Goal: Information Seeking & Learning: Understand process/instructions

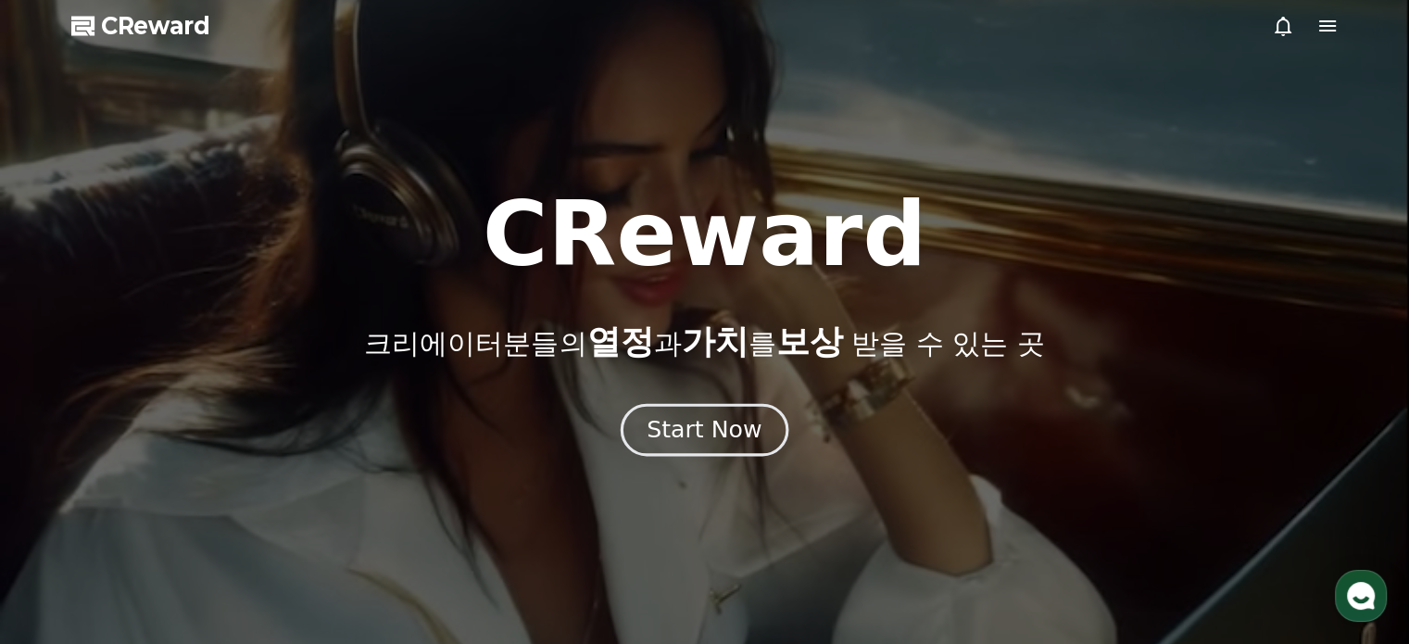
click at [754, 429] on div "Start Now" at bounding box center [704, 430] width 115 height 32
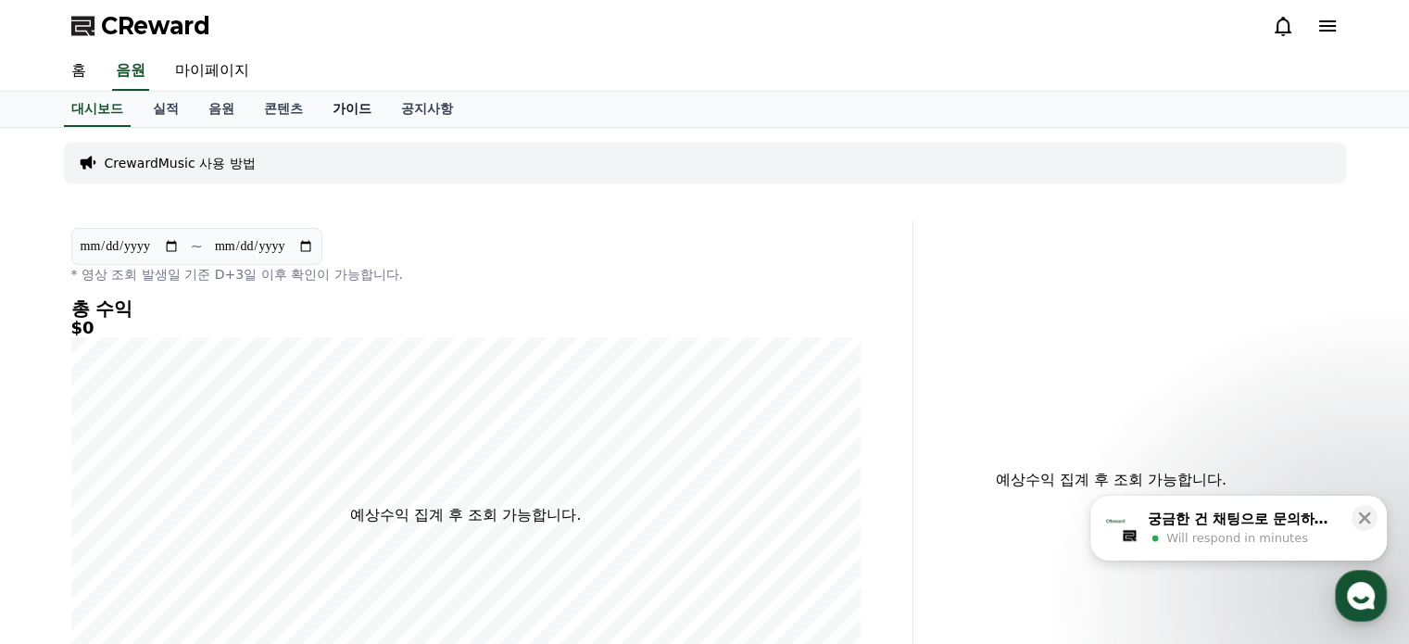
click at [353, 112] on link "가이드" at bounding box center [352, 109] width 69 height 35
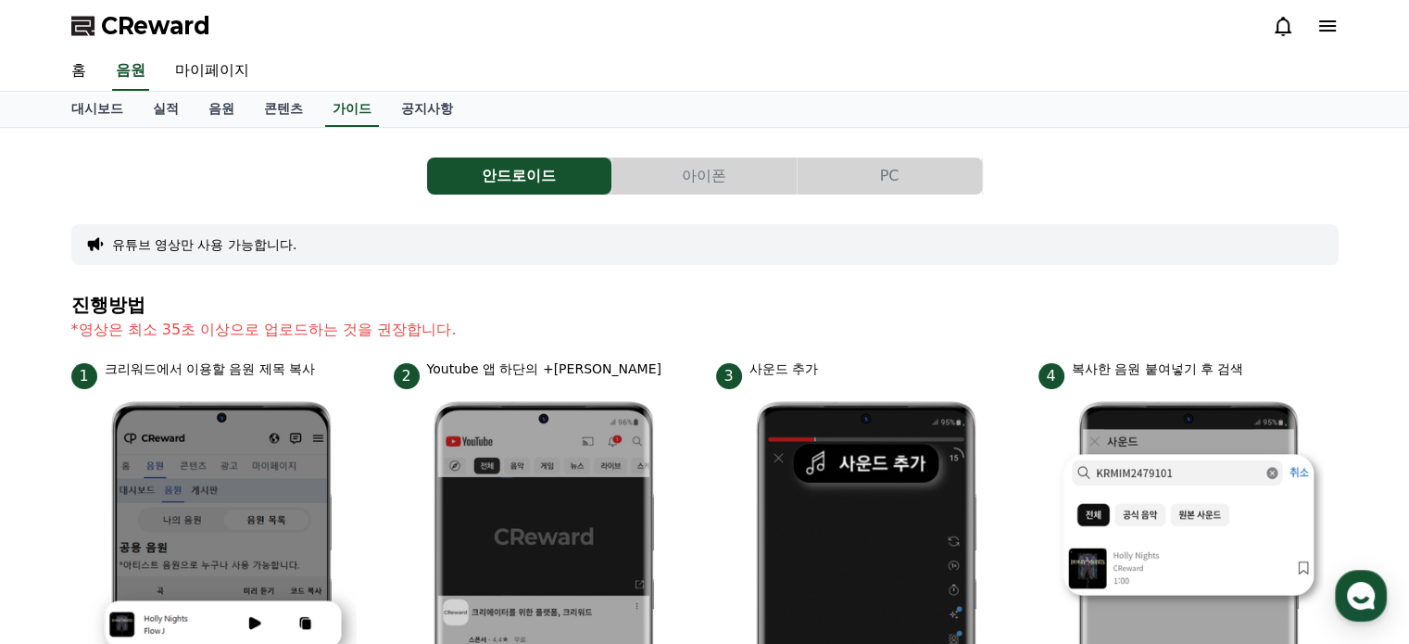
click at [941, 180] on button "PC" at bounding box center [890, 176] width 184 height 37
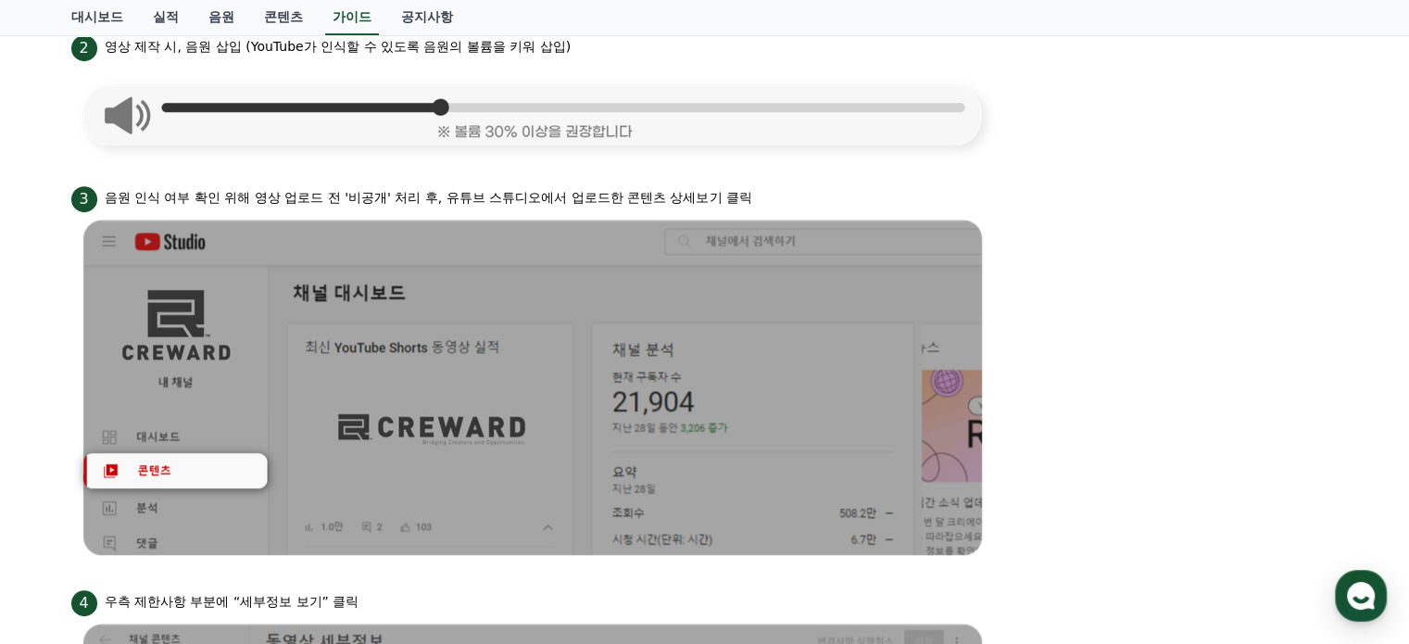
scroll to position [926, 0]
click at [1227, 372] on li "3 음원 인식 여부 확인 위해 영상 업로드 전 '비공개' 처리 후, 유튜브 스튜디오에서 업로드한 콘텐츠 상세보기 클릭" at bounding box center [704, 374] width 1267 height 382
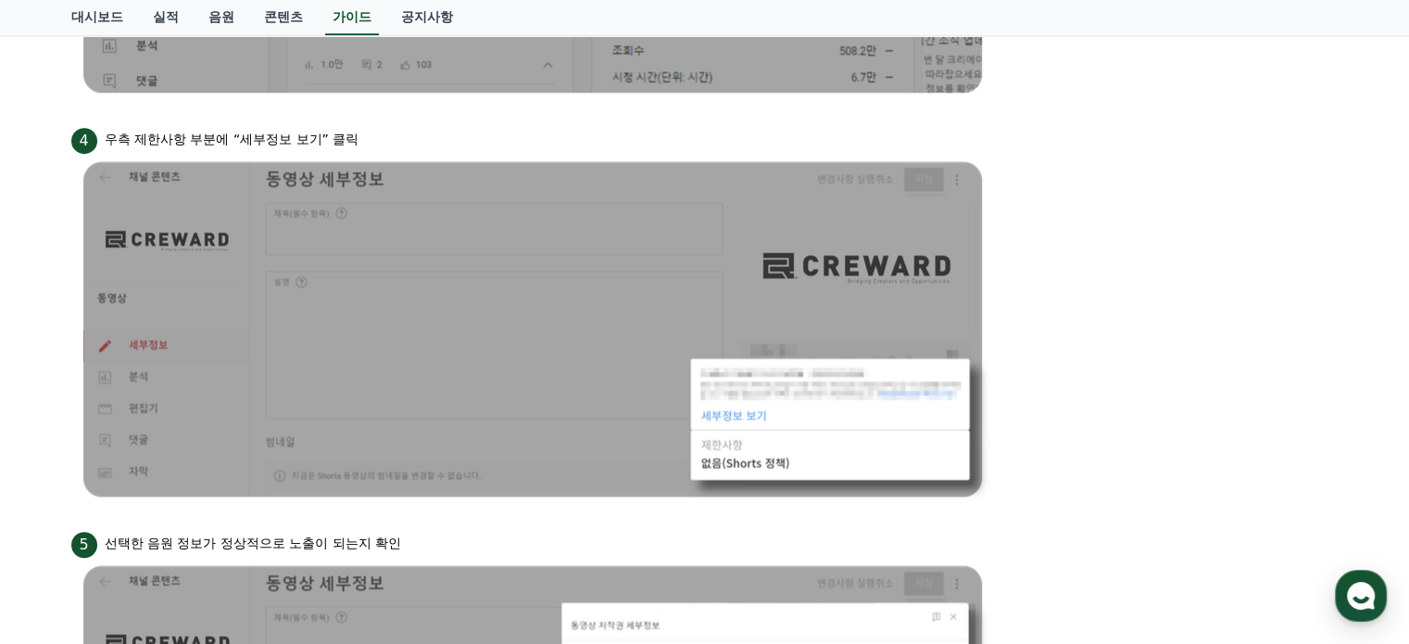
scroll to position [1390, 0]
click at [1171, 376] on li "4 우측 제한사항 부분에 “세부정보 보기” 클릭" at bounding box center [704, 314] width 1267 height 382
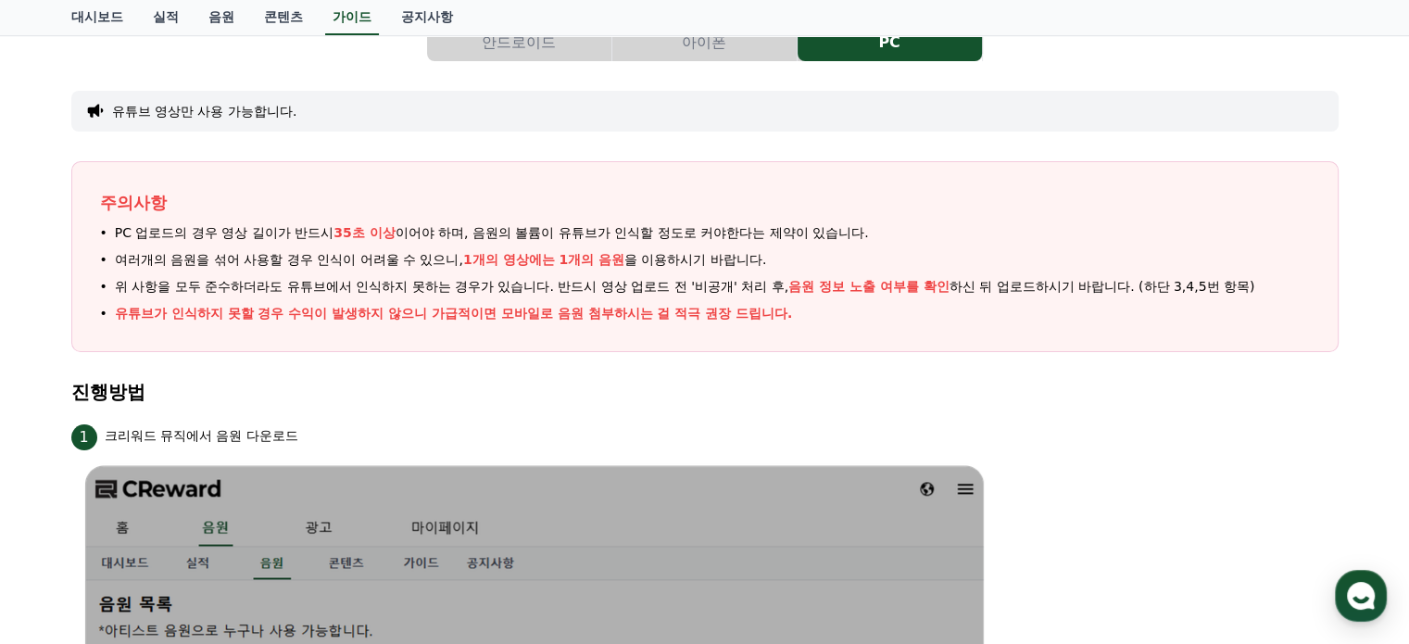
scroll to position [0, 0]
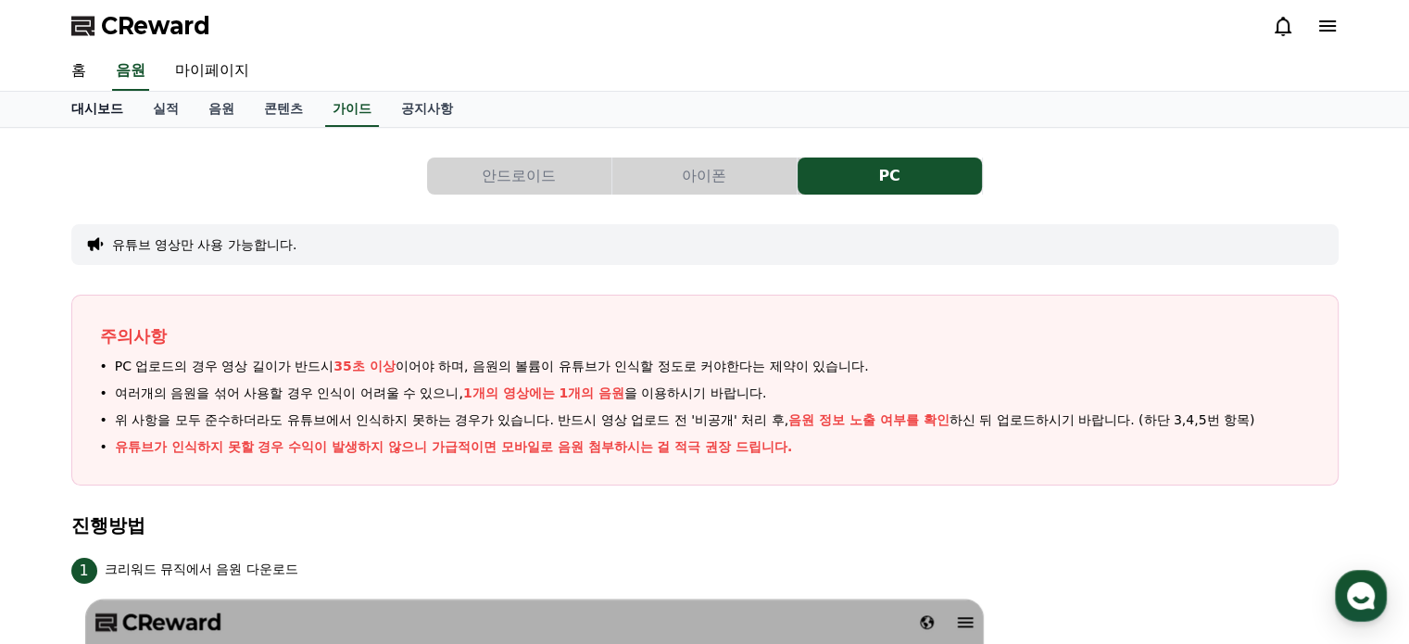
click at [89, 110] on link "대시보드" at bounding box center [98, 109] width 82 height 35
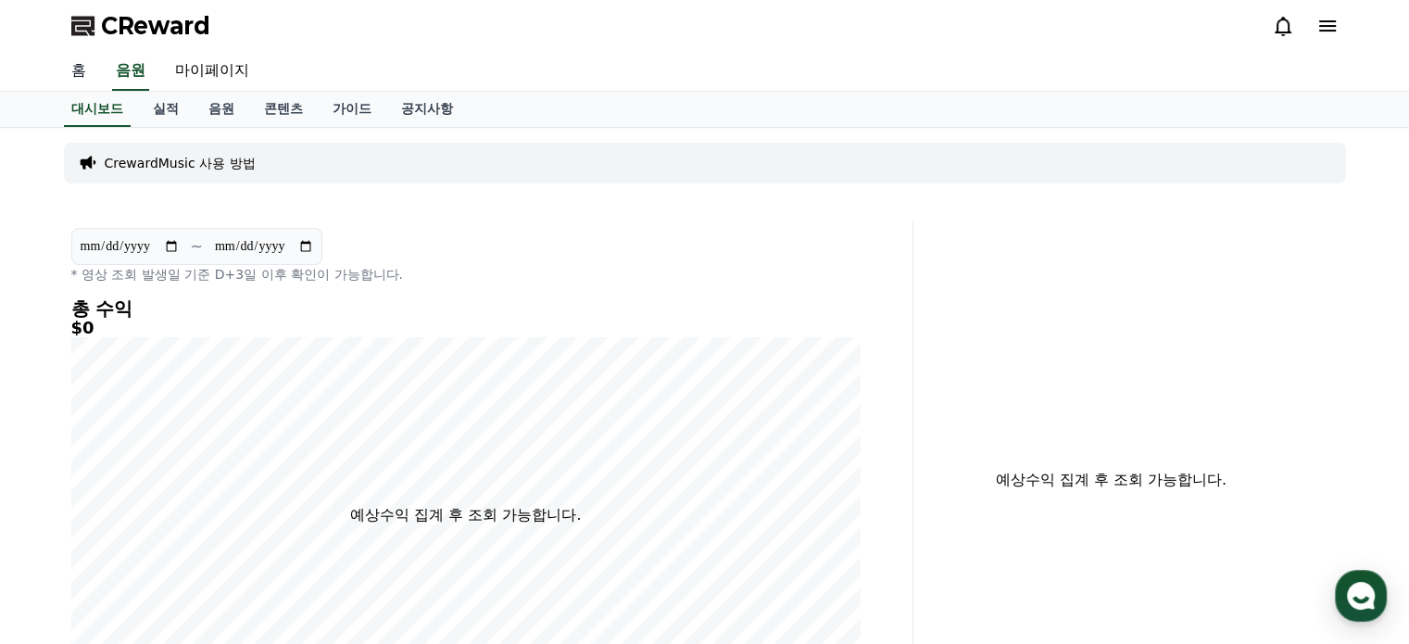
click at [82, 69] on link "홈" at bounding box center [79, 71] width 44 height 39
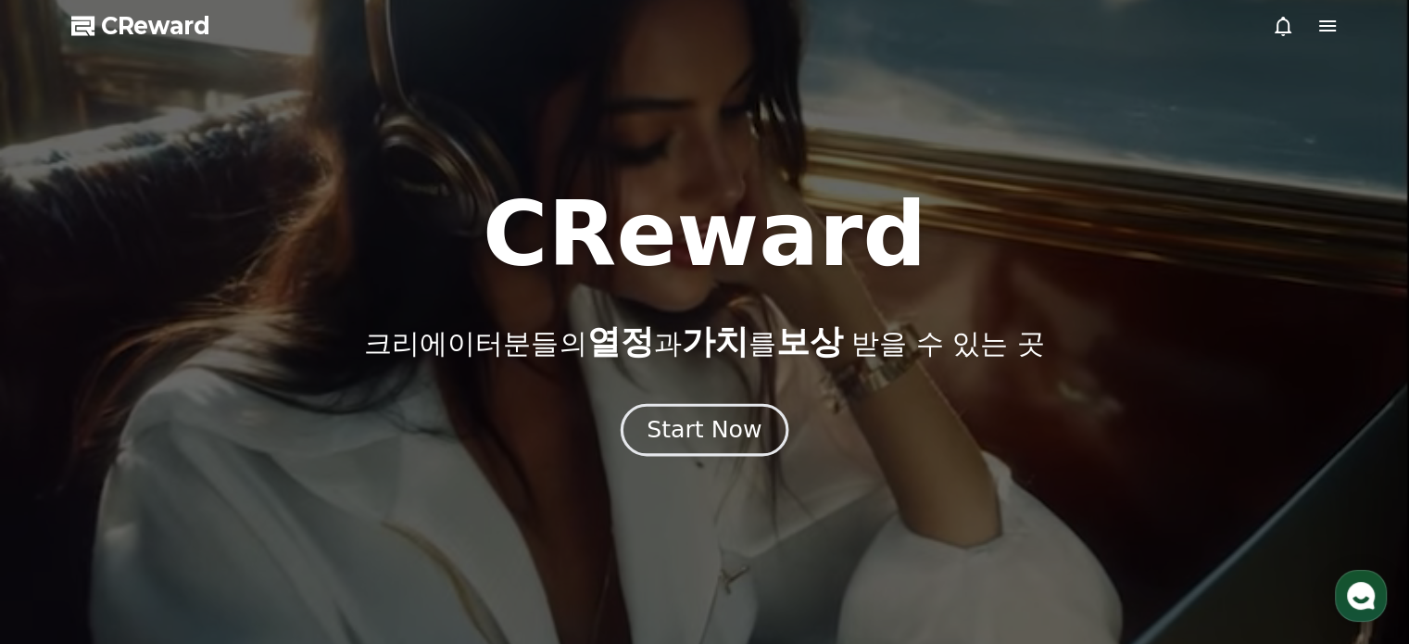
click at [697, 434] on div "Start Now" at bounding box center [704, 430] width 115 height 32
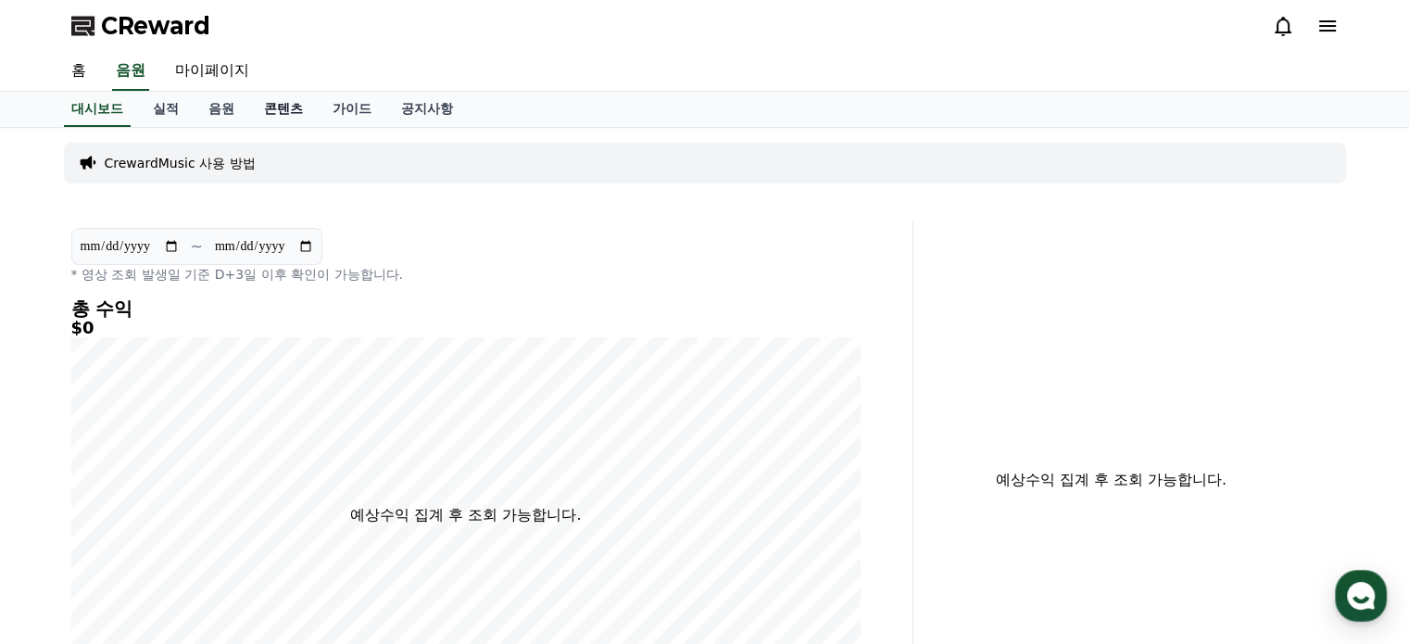
click at [284, 107] on link "콘텐츠" at bounding box center [283, 109] width 69 height 35
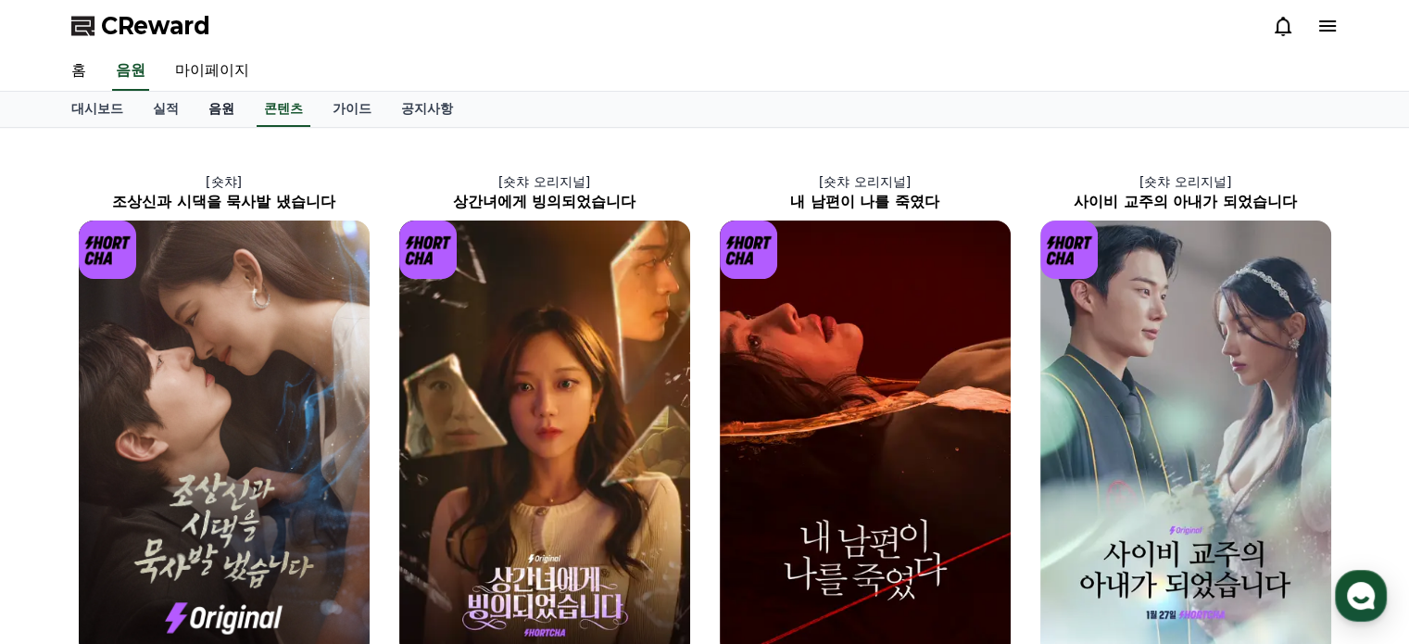
click at [219, 105] on link "음원" at bounding box center [222, 109] width 56 height 35
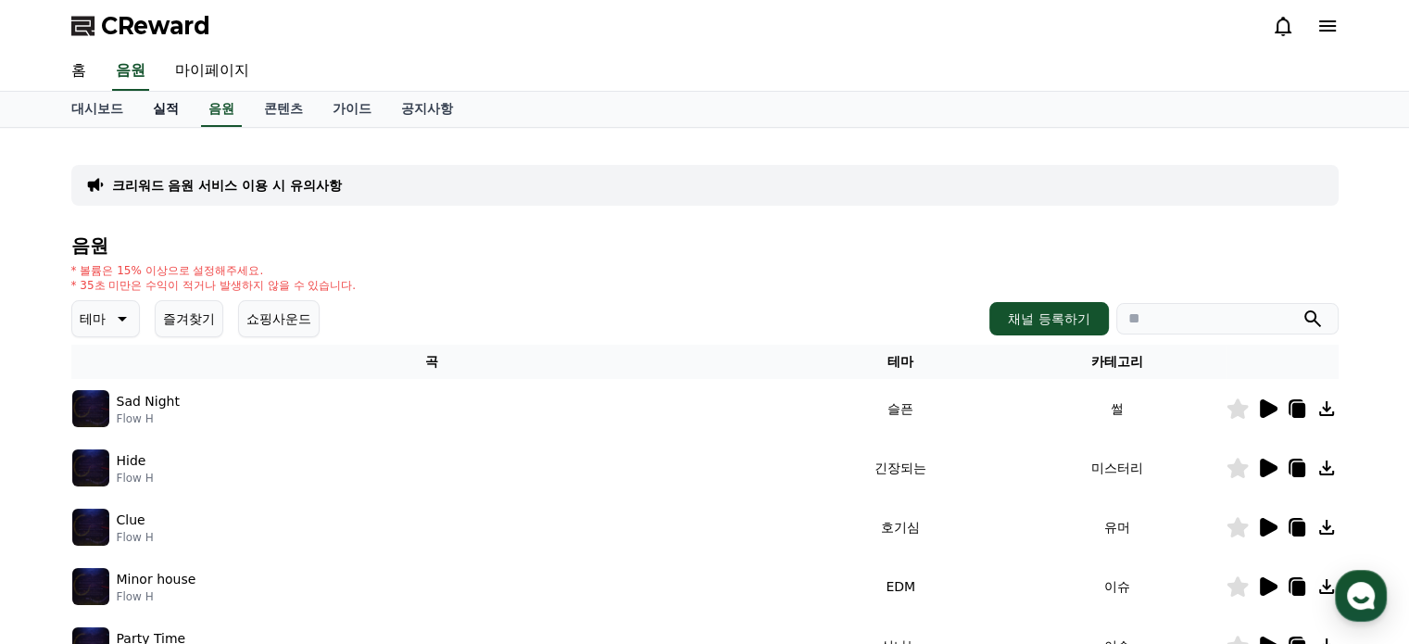
click at [166, 103] on link "실적" at bounding box center [166, 109] width 56 height 35
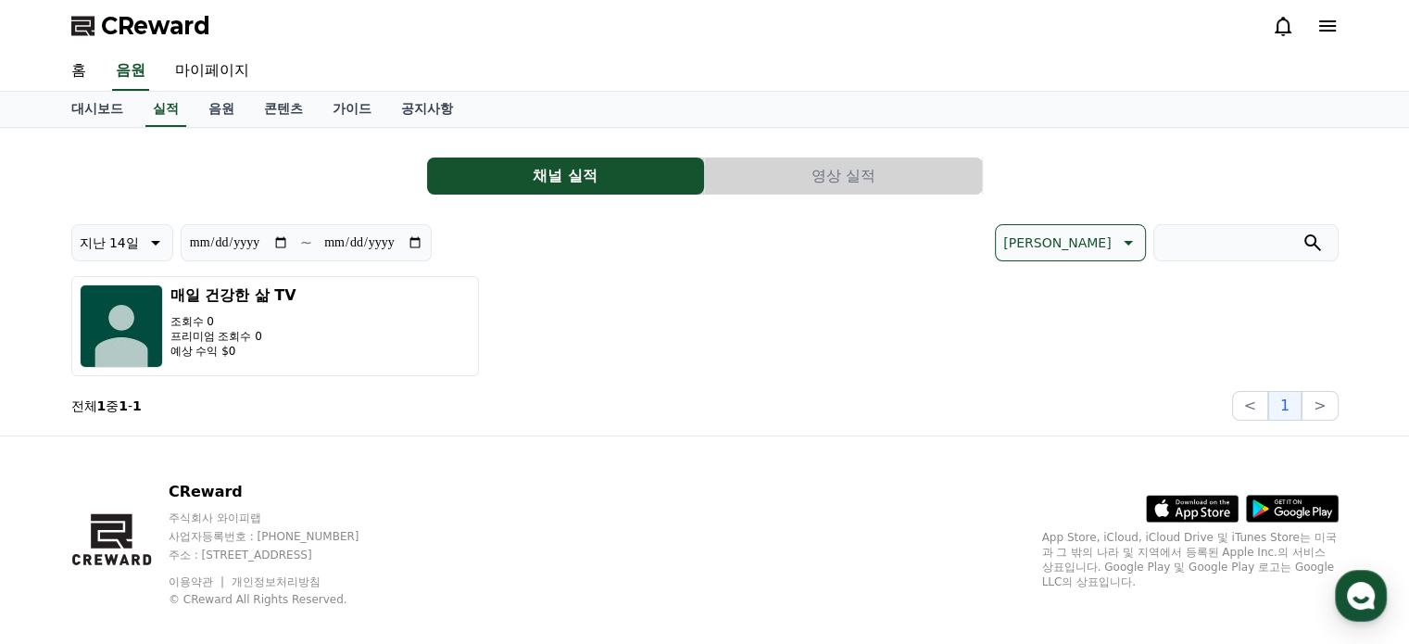
click at [869, 177] on button "영상 실적" at bounding box center [843, 176] width 277 height 37
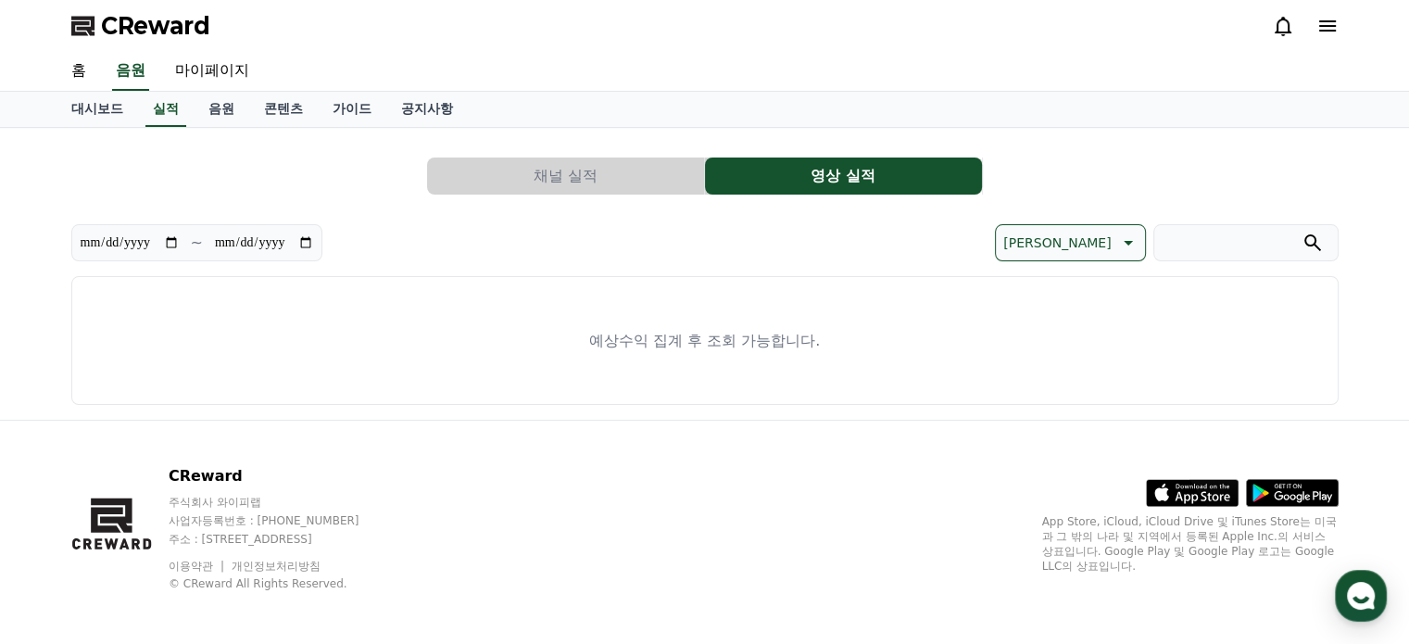
click at [591, 173] on button "채널 실적" at bounding box center [565, 176] width 277 height 37
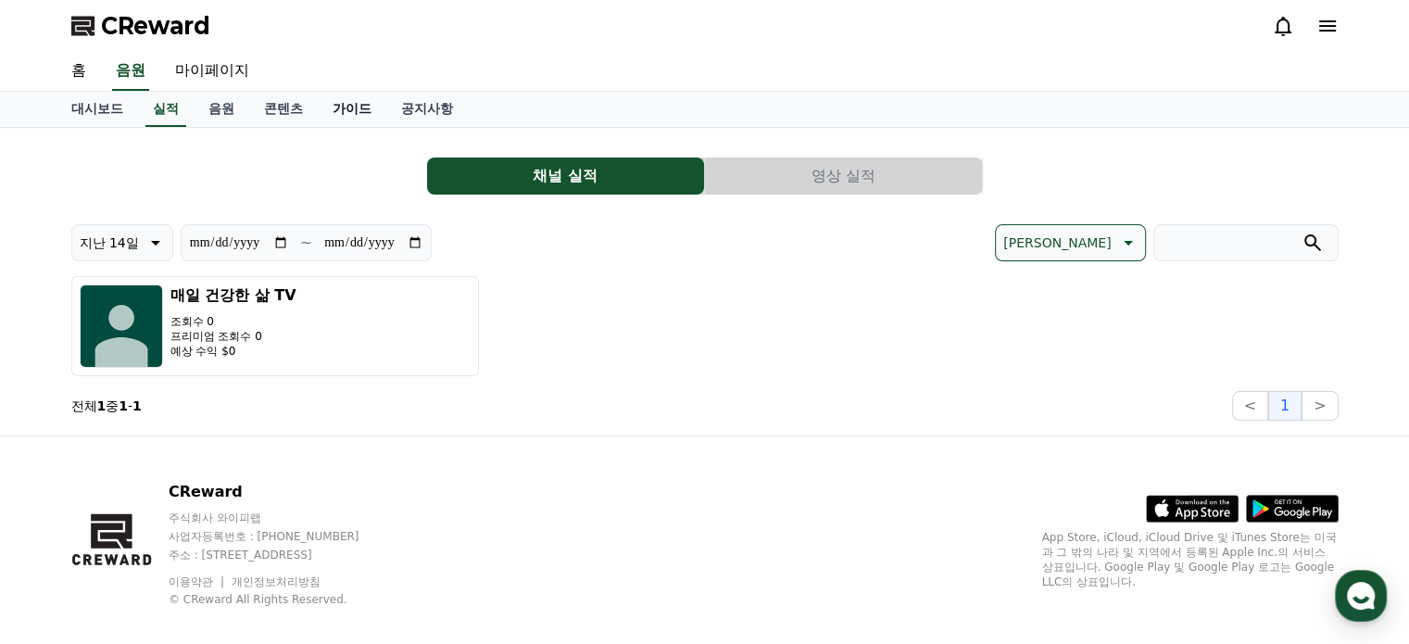
click at [359, 107] on link "가이드" at bounding box center [352, 109] width 69 height 35
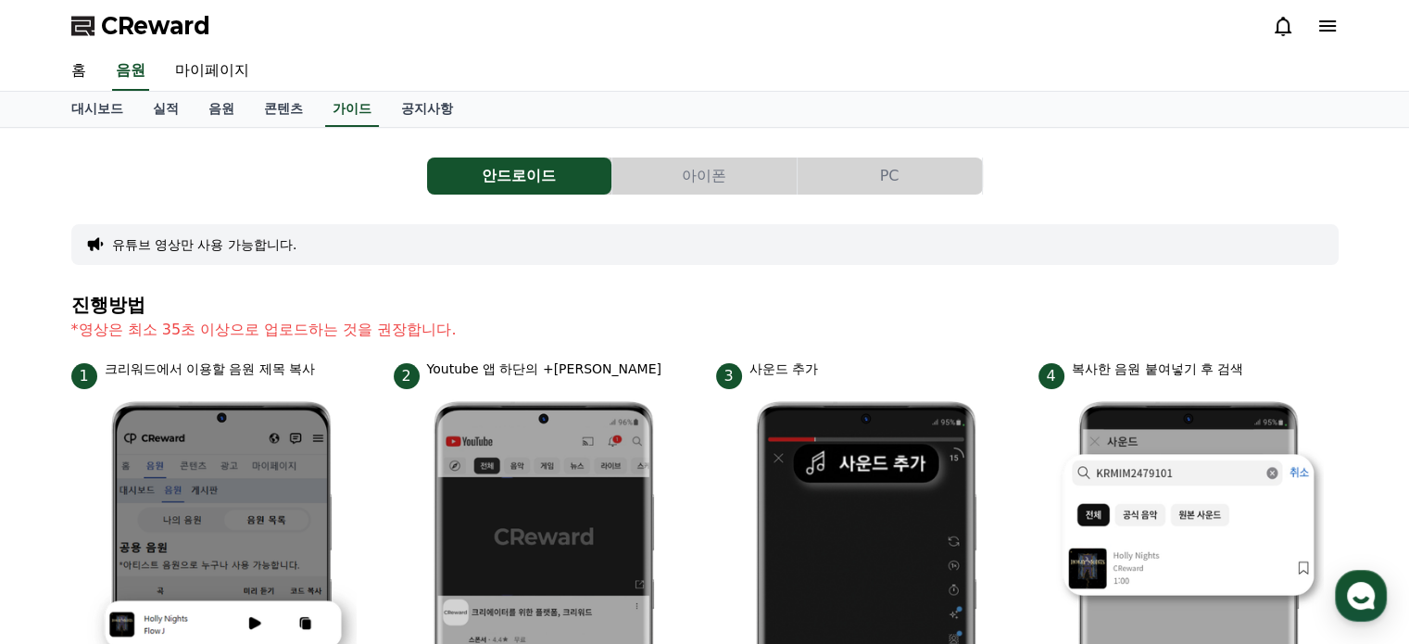
click at [889, 170] on button "PC" at bounding box center [890, 176] width 184 height 37
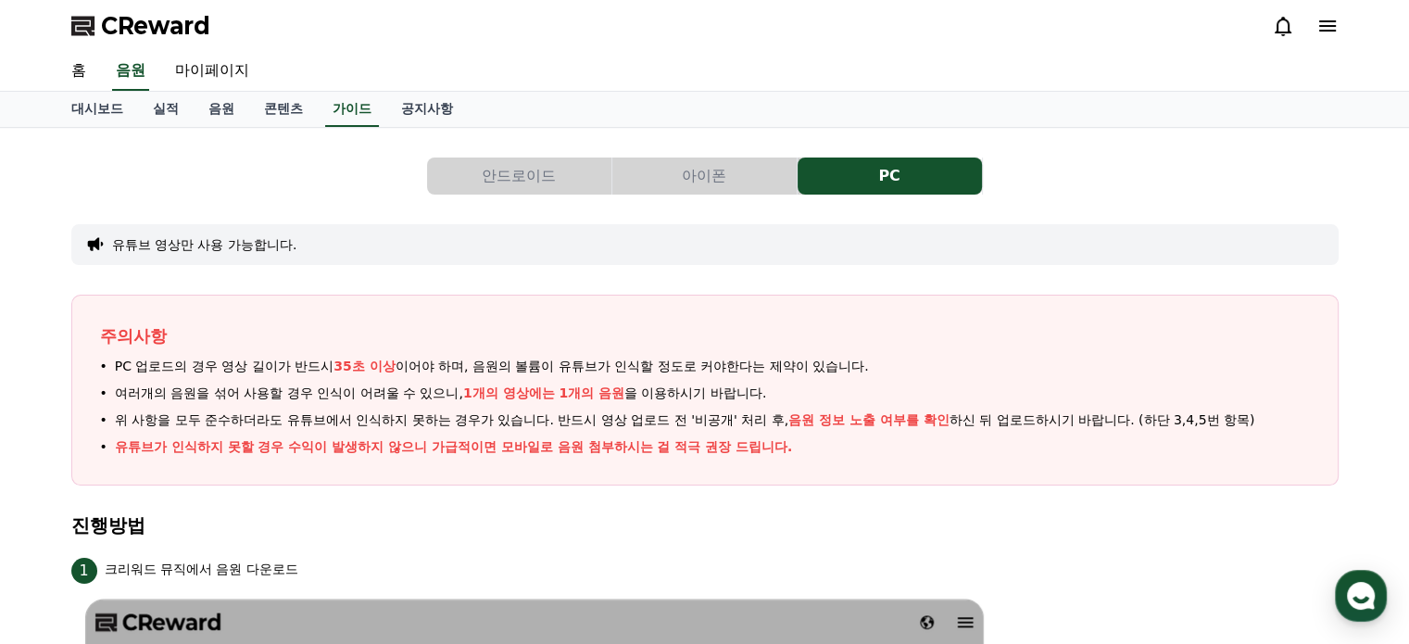
click at [475, 177] on button "안드로이드" at bounding box center [519, 176] width 184 height 37
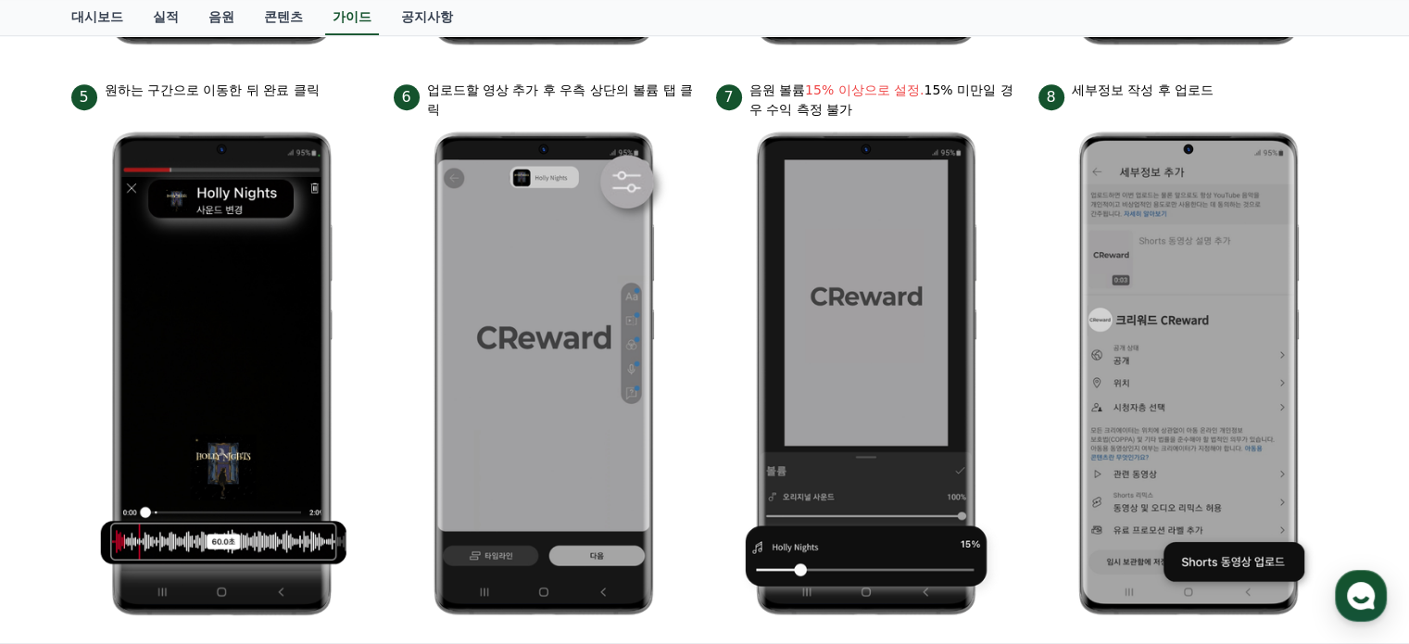
scroll to position [838, 0]
